Goal: Task Accomplishment & Management: Complete application form

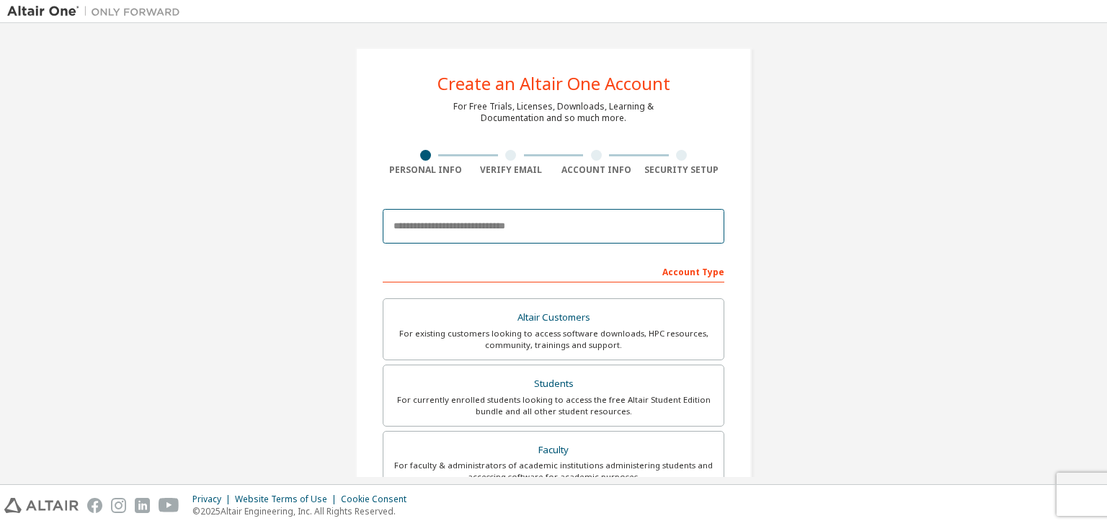
click at [494, 220] on input "email" at bounding box center [554, 226] width 342 height 35
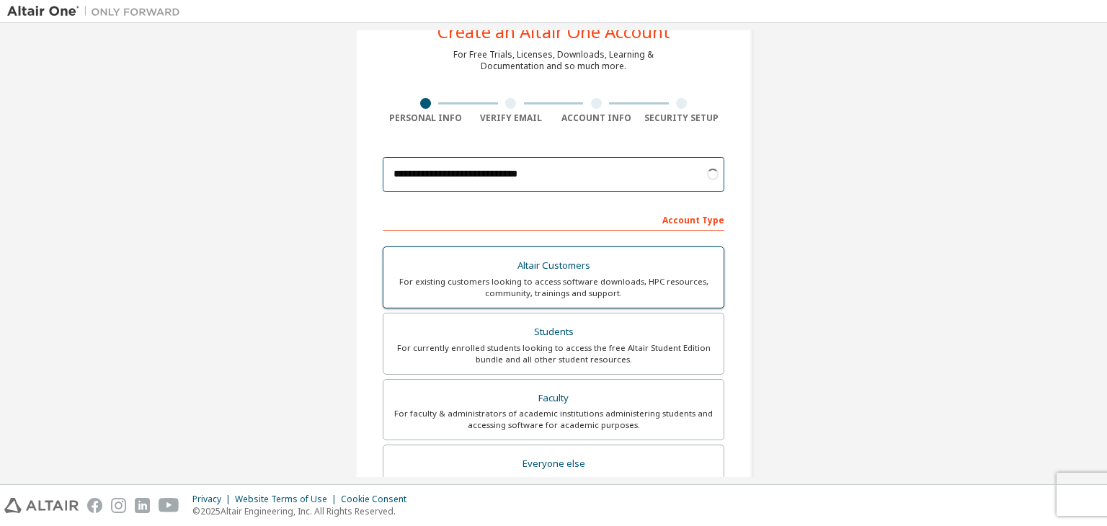
scroll to position [72, 0]
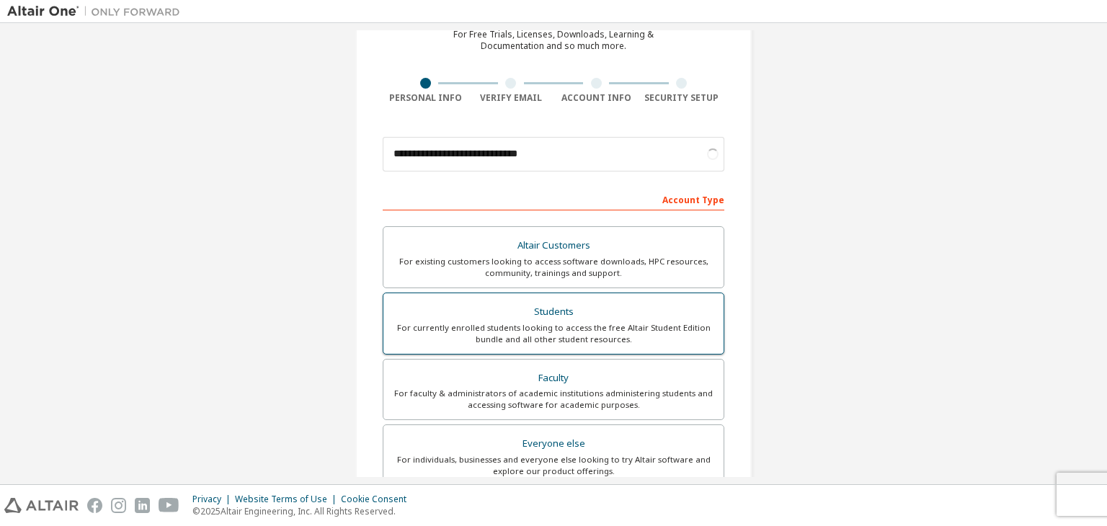
click at [554, 322] on div "For currently enrolled students looking to access the free Altair Student Editi…" at bounding box center [553, 333] width 323 height 23
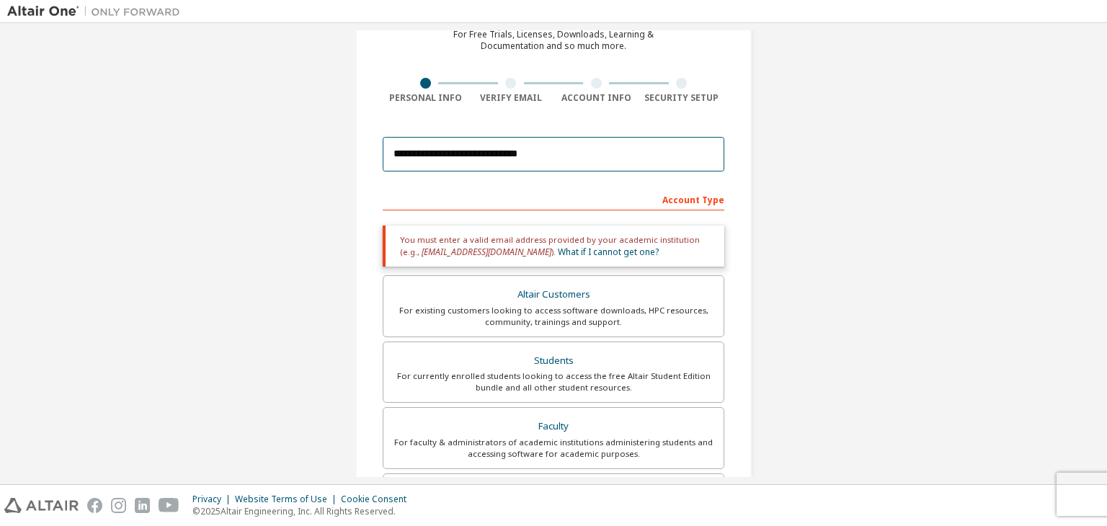
drag, startPoint x: 548, startPoint y: 151, endPoint x: 361, endPoint y: 144, distance: 186.8
click at [361, 144] on div "**********" at bounding box center [553, 364] width 396 height 778
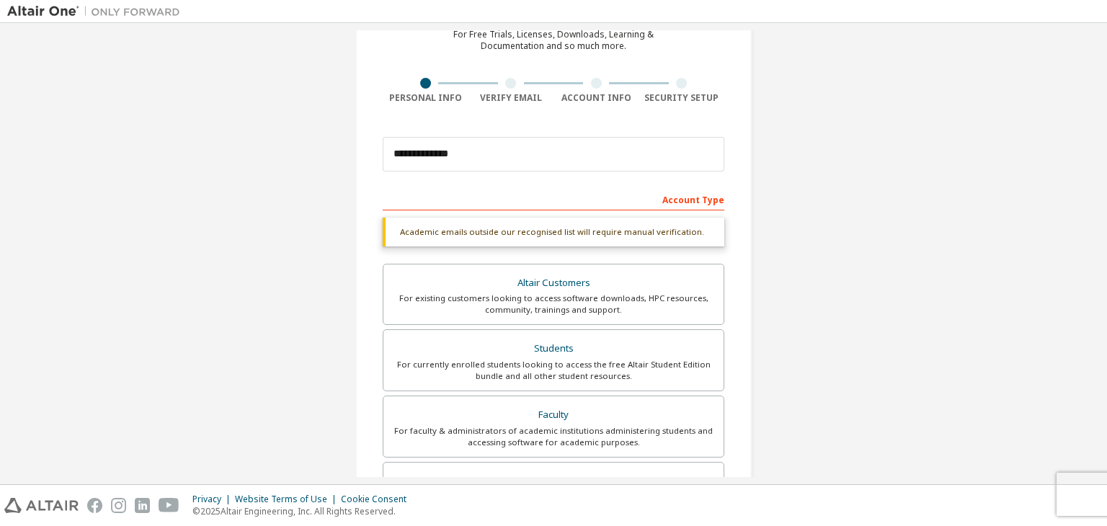
click at [361, 144] on div "**********" at bounding box center [553, 358] width 396 height 766
click at [465, 157] on input "**********" at bounding box center [554, 154] width 342 height 35
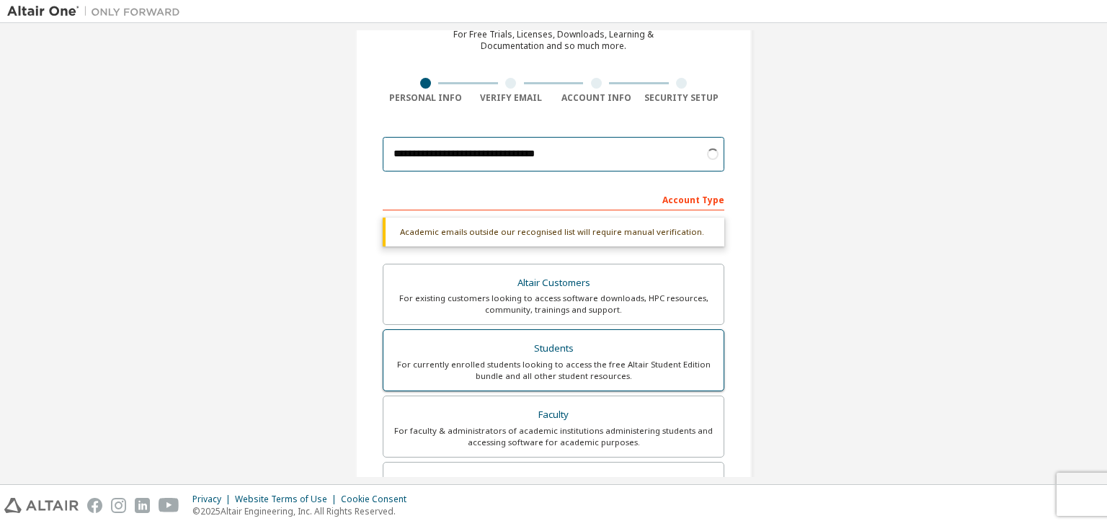
type input "**********"
click at [580, 357] on div "Students" at bounding box center [553, 349] width 323 height 20
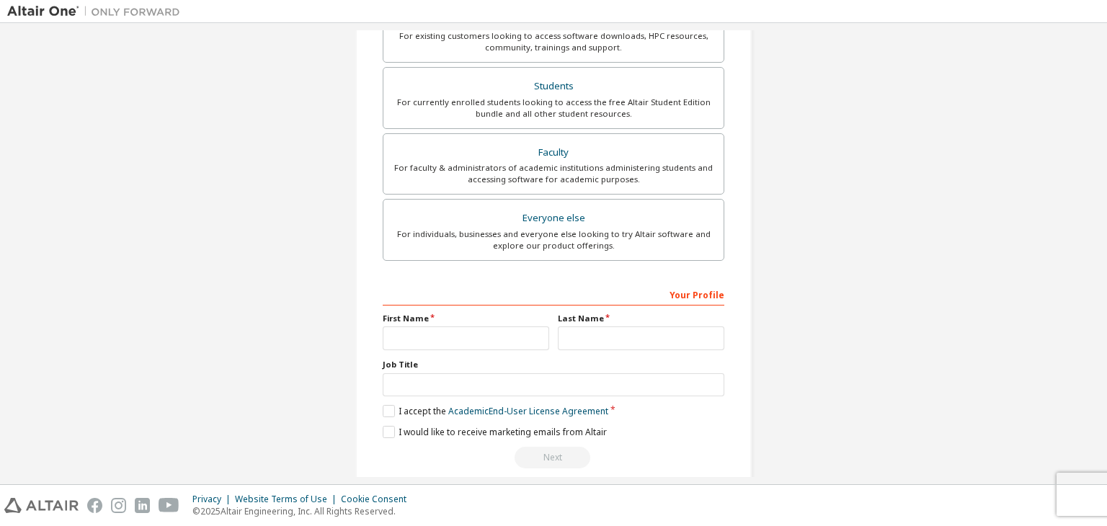
scroll to position [314, 0]
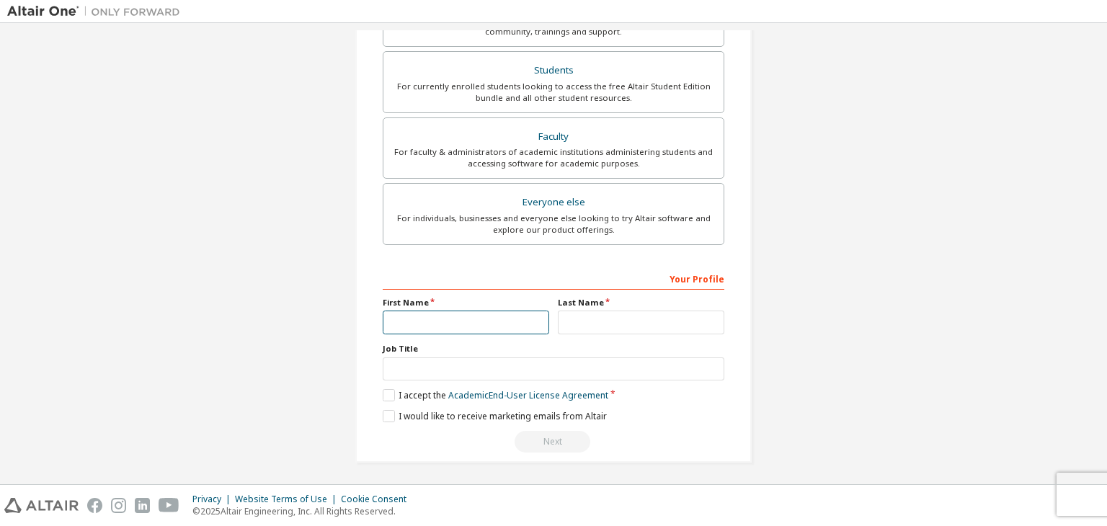
click at [487, 321] on input "text" at bounding box center [466, 323] width 166 height 24
type input "*"
type input "**********"
drag, startPoint x: 574, startPoint y: 325, endPoint x: 569, endPoint y: 318, distance: 8.8
click at [572, 322] on input "text" at bounding box center [641, 323] width 166 height 24
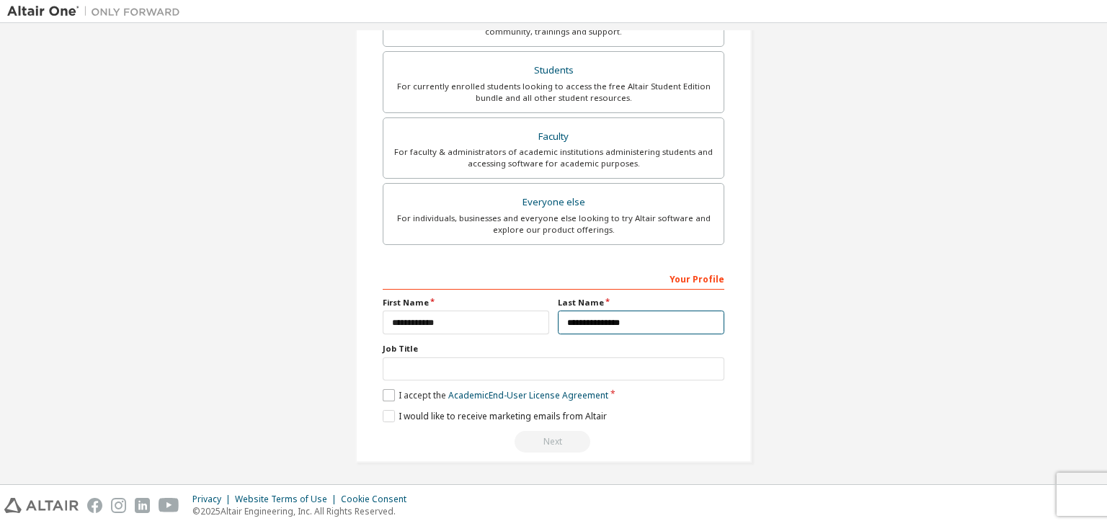
type input "**********"
click at [390, 391] on label "I accept the Academic End-User License Agreement" at bounding box center [496, 395] width 226 height 12
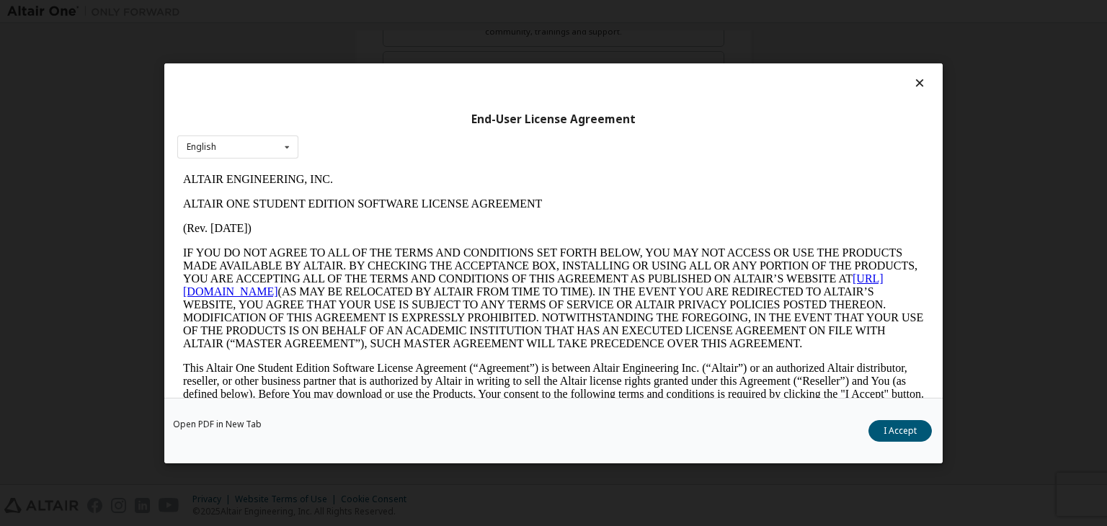
scroll to position [0, 0]
click at [286, 146] on icon at bounding box center [287, 147] width 18 height 22
click at [897, 433] on button "I Accept" at bounding box center [900, 431] width 63 height 22
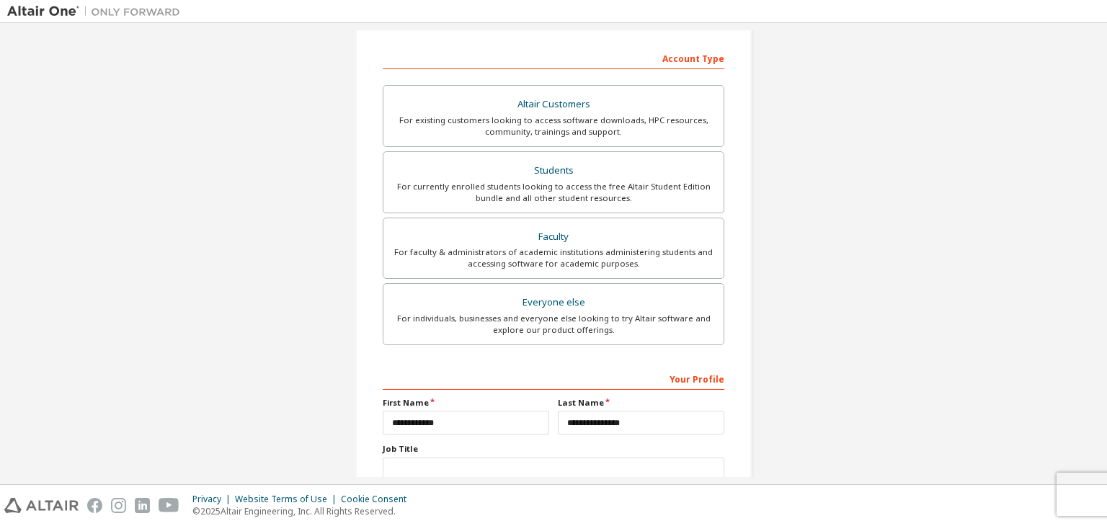
scroll to position [25, 0]
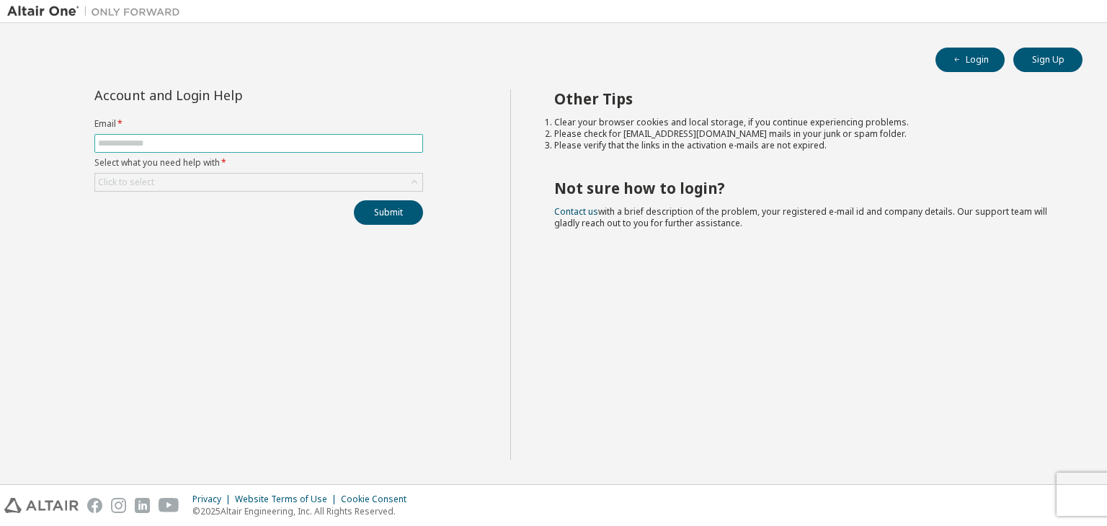
click at [179, 142] on input "text" at bounding box center [258, 144] width 321 height 12
type input "**********"
click at [392, 213] on button "Submit" at bounding box center [388, 212] width 69 height 25
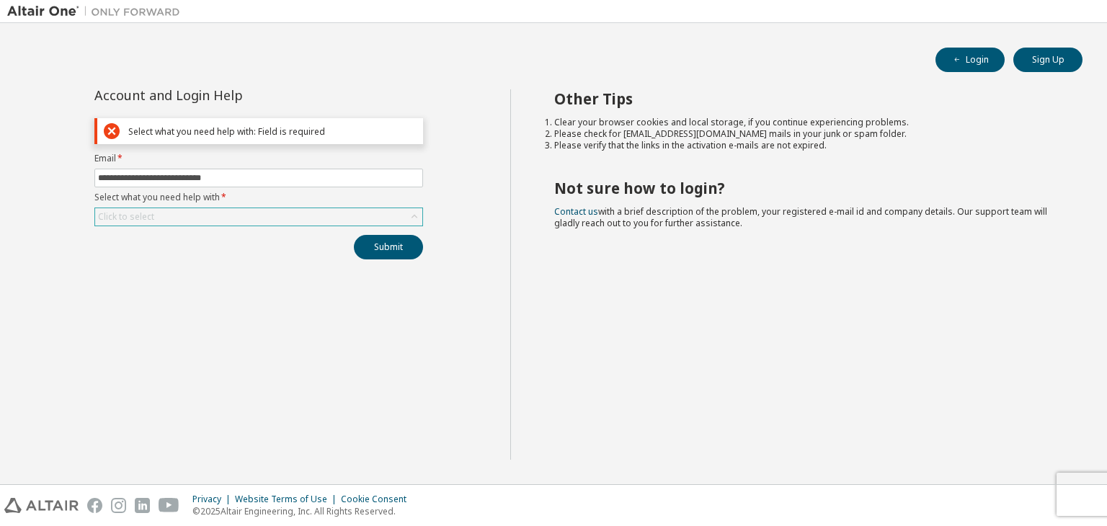
click at [413, 210] on icon at bounding box center [414, 217] width 14 height 14
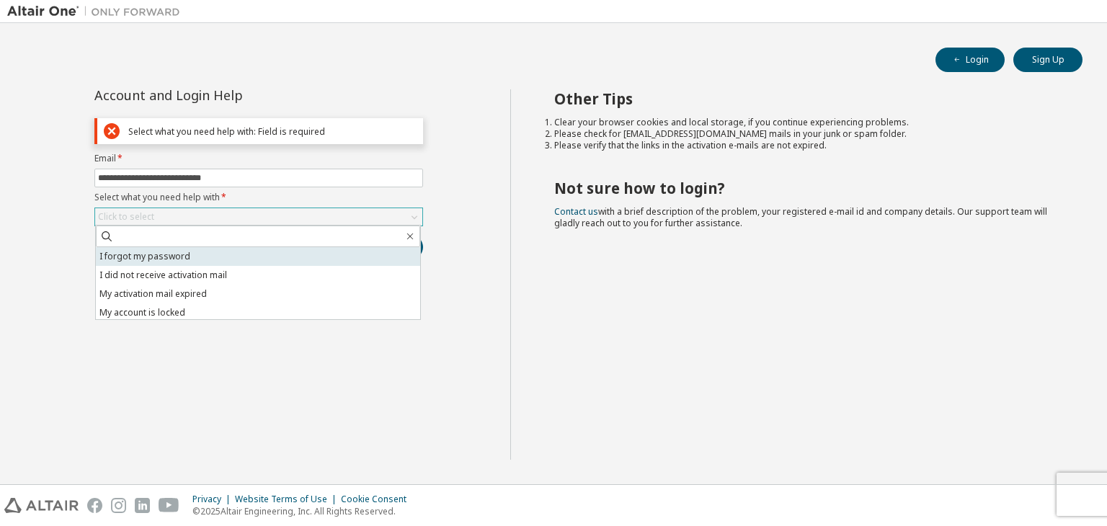
click at [185, 253] on li "I forgot my password" at bounding box center [258, 256] width 324 height 19
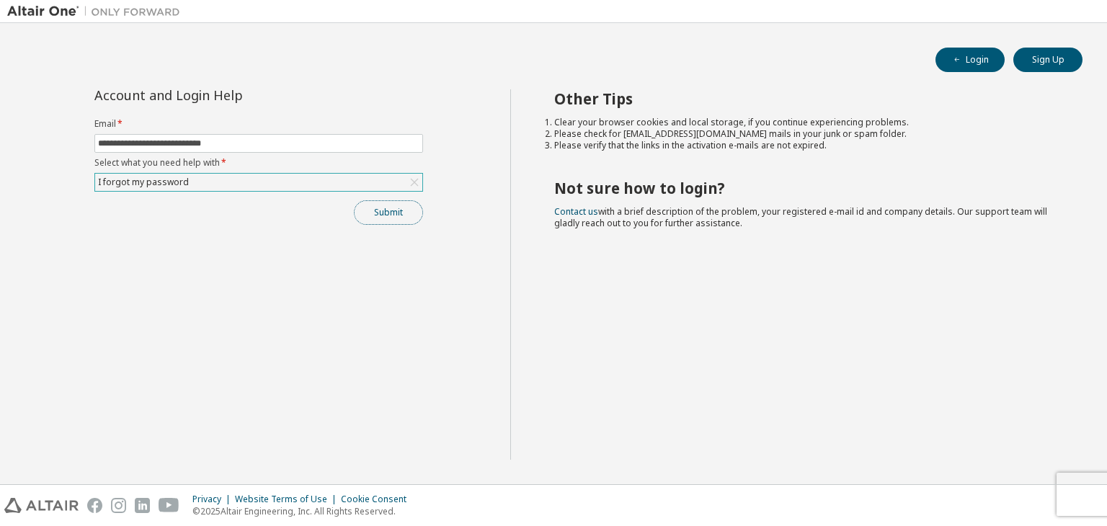
click at [394, 211] on button "Submit" at bounding box center [388, 212] width 69 height 25
click at [1078, 496] on icon "button" at bounding box center [1076, 496] width 9 height 9
click at [371, 212] on button "Submit" at bounding box center [388, 212] width 69 height 25
click at [415, 179] on icon at bounding box center [414, 182] width 14 height 14
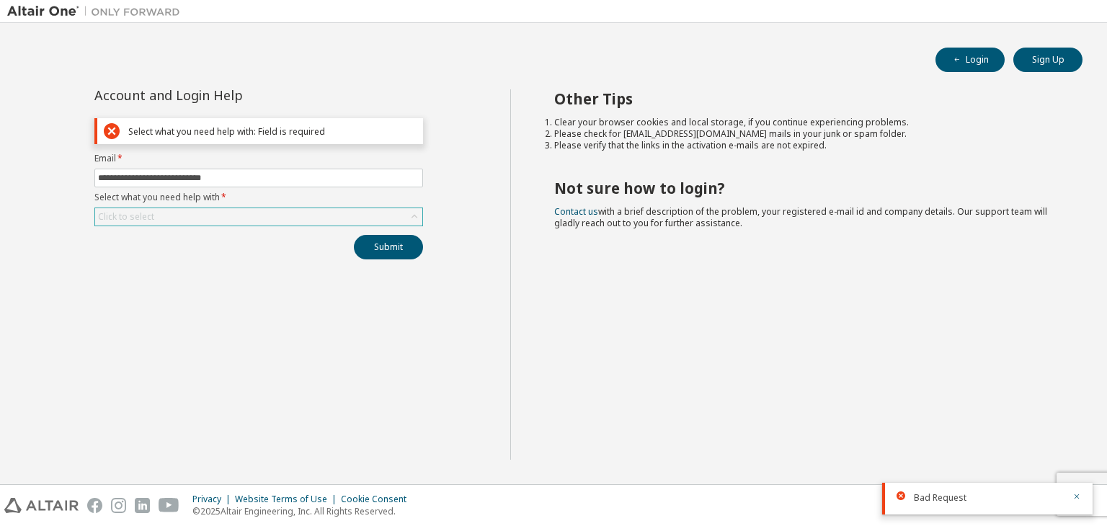
click at [412, 215] on icon at bounding box center [414, 217] width 14 height 14
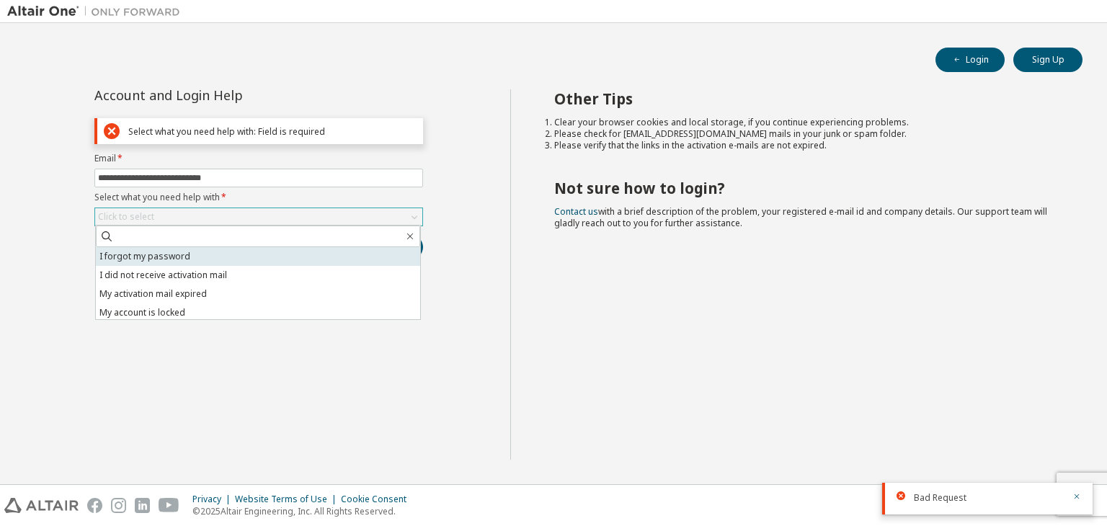
click at [213, 249] on li "I forgot my password" at bounding box center [258, 256] width 324 height 19
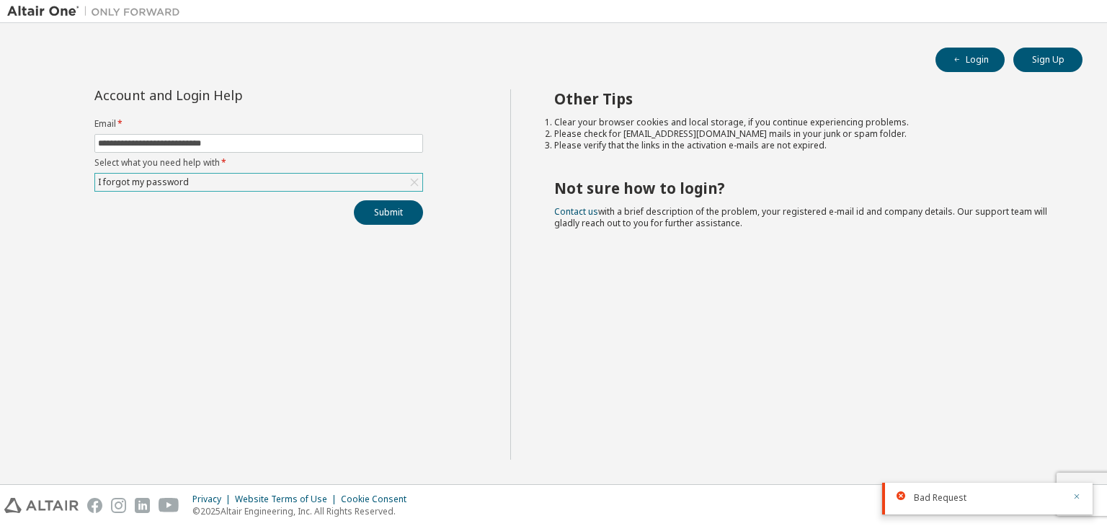
click at [1078, 499] on icon "button" at bounding box center [1076, 496] width 9 height 9
click at [1008, 387] on div "Other Tips Clear your browser cookies and local storage, if you continue experi…" at bounding box center [805, 274] width 590 height 370
click at [1086, 496] on div "Privacy Website Terms of Use Cookie Consent © 2025 Altair Engineering, Inc. All…" at bounding box center [553, 505] width 1107 height 41
click at [395, 210] on button "Submit" at bounding box center [388, 212] width 69 height 25
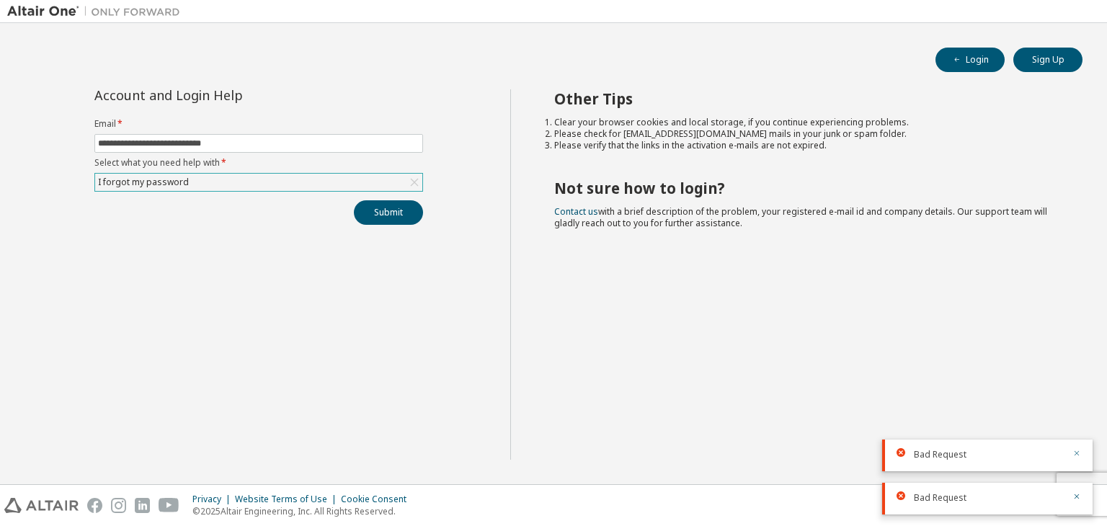
click at [1080, 450] on icon "button" at bounding box center [1076, 453] width 9 height 9
click at [1081, 493] on div "Bad Request" at bounding box center [987, 499] width 210 height 32
click at [1077, 497] on icon "button" at bounding box center [1077, 496] width 5 height 5
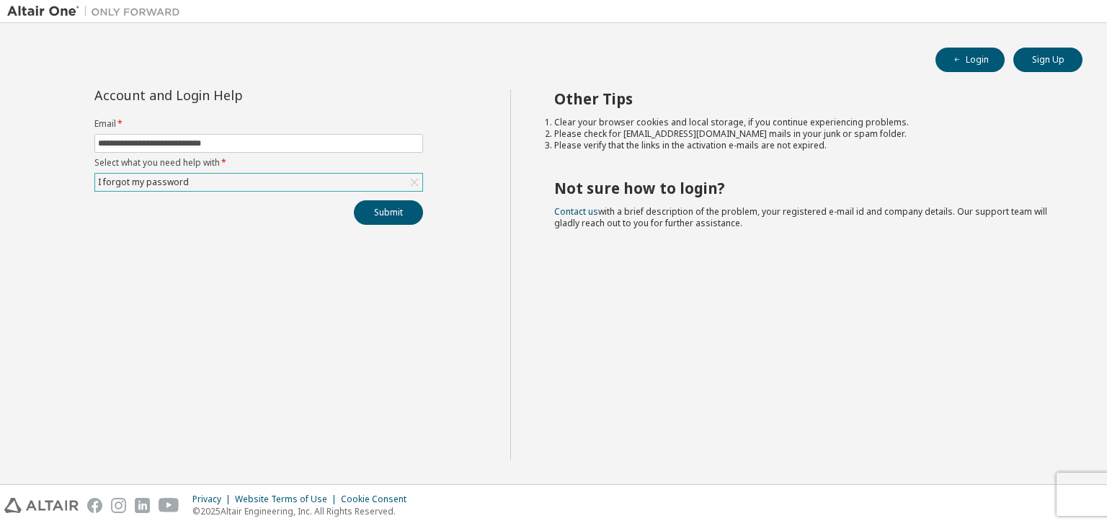
click at [1088, 500] on body "**********" at bounding box center [553, 263] width 1107 height 526
click at [1091, 494] on div "Privacy Website Terms of Use Cookie Consent © 2025 Altair Engineering, Inc. All…" at bounding box center [553, 505] width 1107 height 41
click at [1086, 491] on div "Privacy Website Terms of Use Cookie Consent © 2025 Altair Engineering, Inc. All…" at bounding box center [553, 505] width 1107 height 41
click at [1085, 491] on div "Privacy Website Terms of Use Cookie Consent © 2025 Altair Engineering, Inc. All…" at bounding box center [553, 505] width 1107 height 41
click at [1098, 485] on div "Privacy Website Terms of Use Cookie Consent © 2025 Altair Engineering, Inc. All…" at bounding box center [553, 505] width 1107 height 41
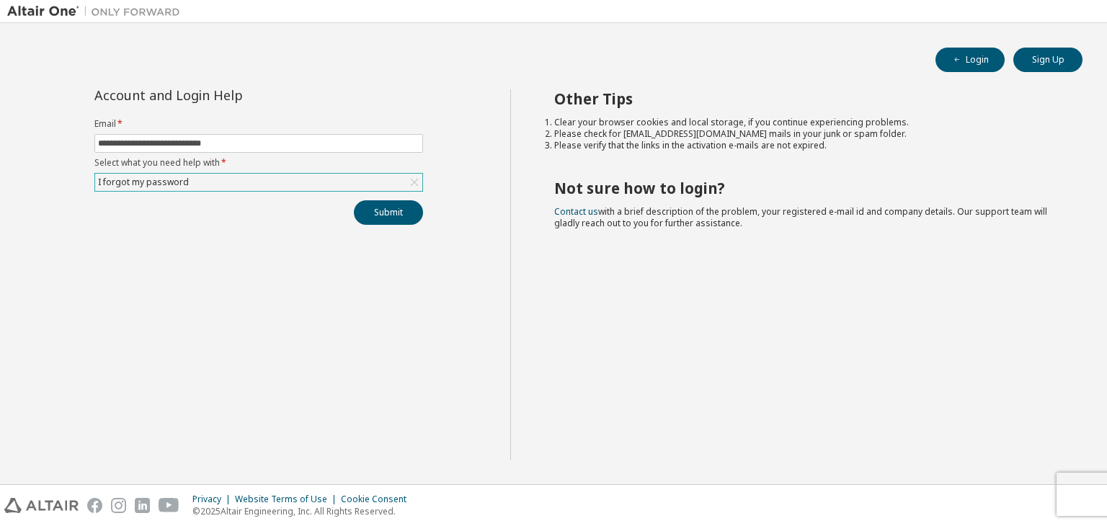
click at [1100, 491] on div "Privacy Website Terms of Use Cookie Consent © 2025 Altair Engineering, Inc. All…" at bounding box center [553, 505] width 1107 height 41
click at [1101, 489] on div "Privacy Website Terms of Use Cookie Consent © 2025 Altair Engineering, Inc. All…" at bounding box center [553, 505] width 1107 height 41
